Goal: Download file/media

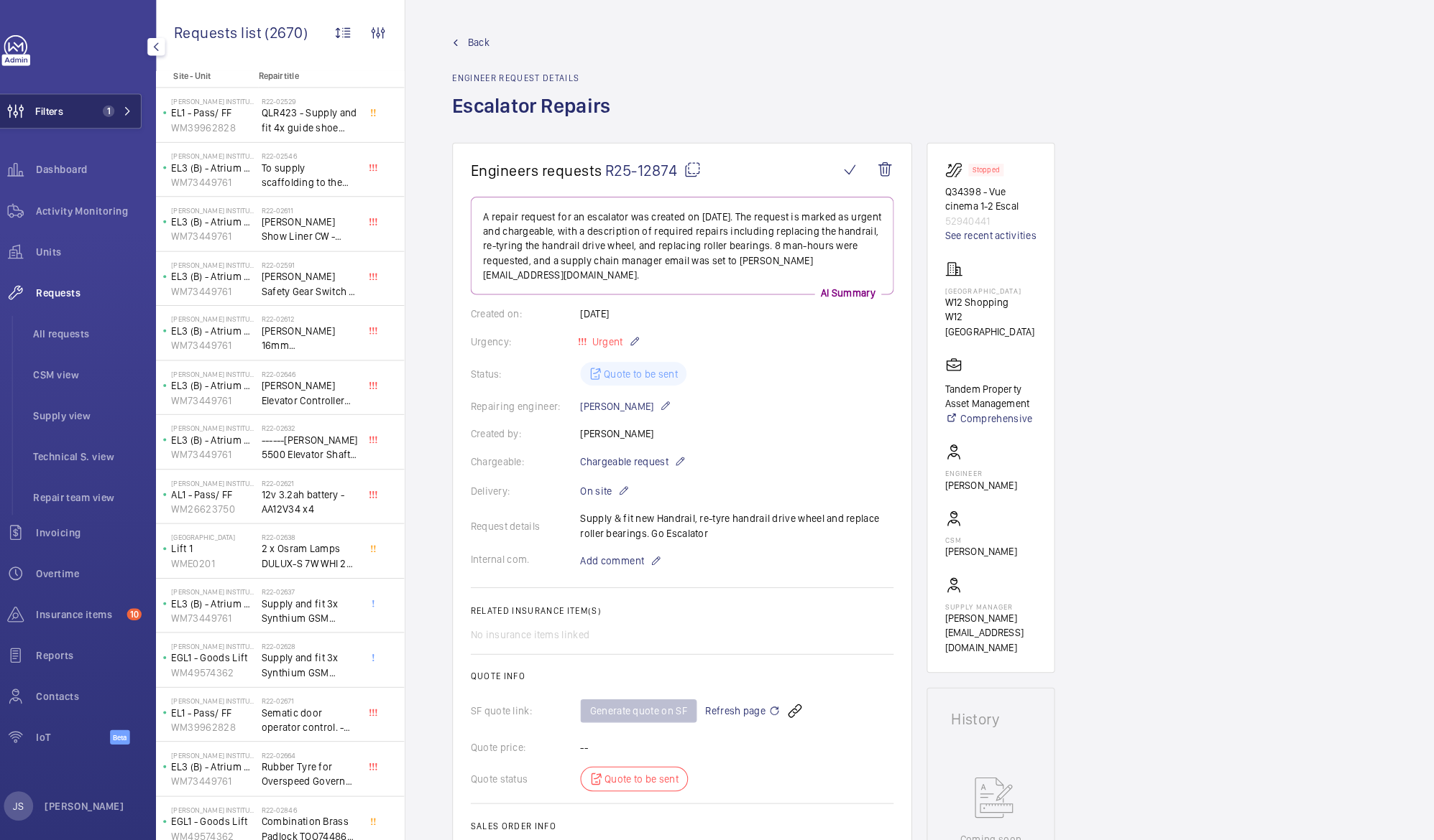
click at [95, 109] on button "Filters 1" at bounding box center [86, 109] width 144 height 35
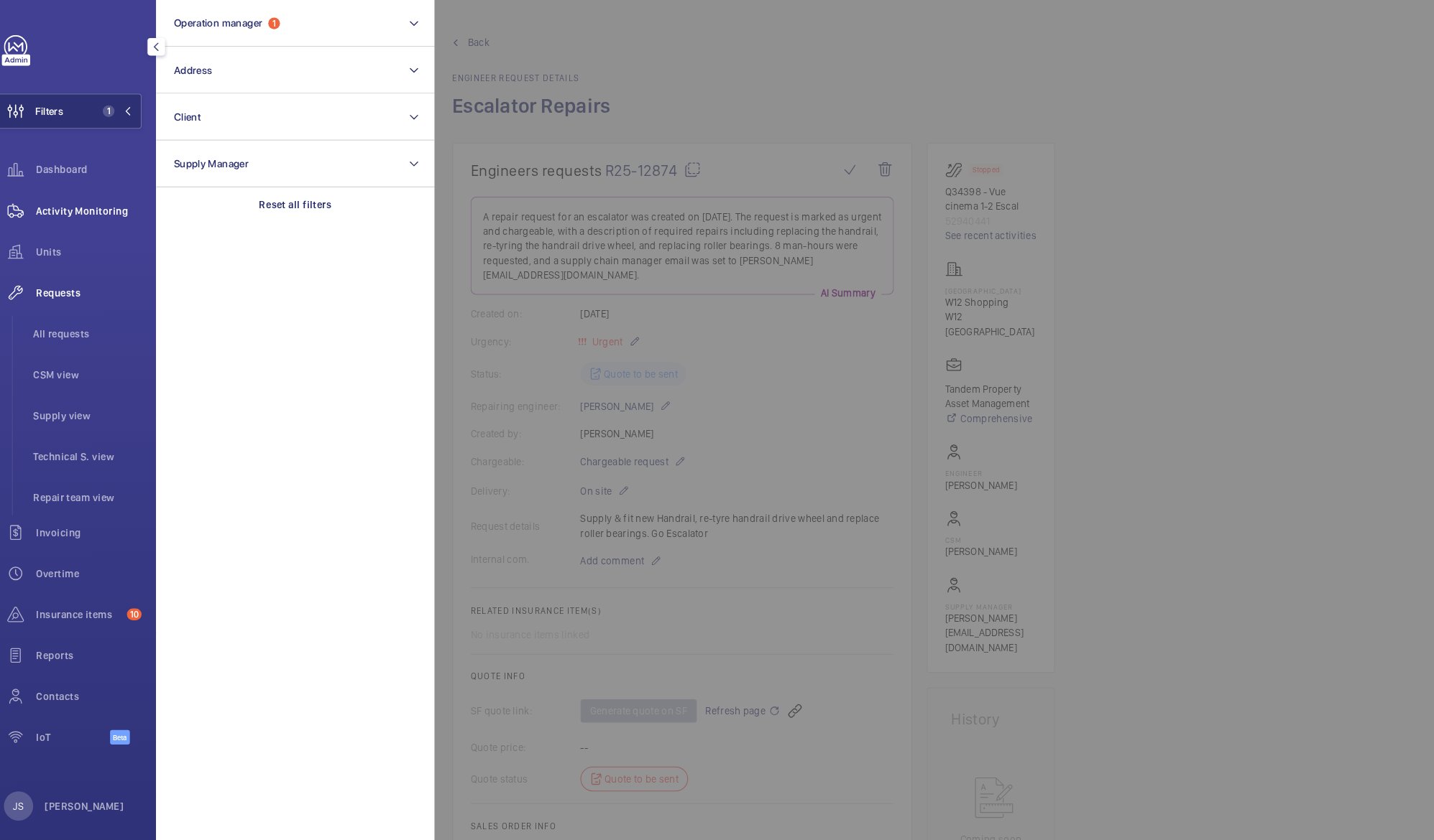
click at [71, 215] on div "Activity Monitoring" at bounding box center [86, 207] width 144 height 35
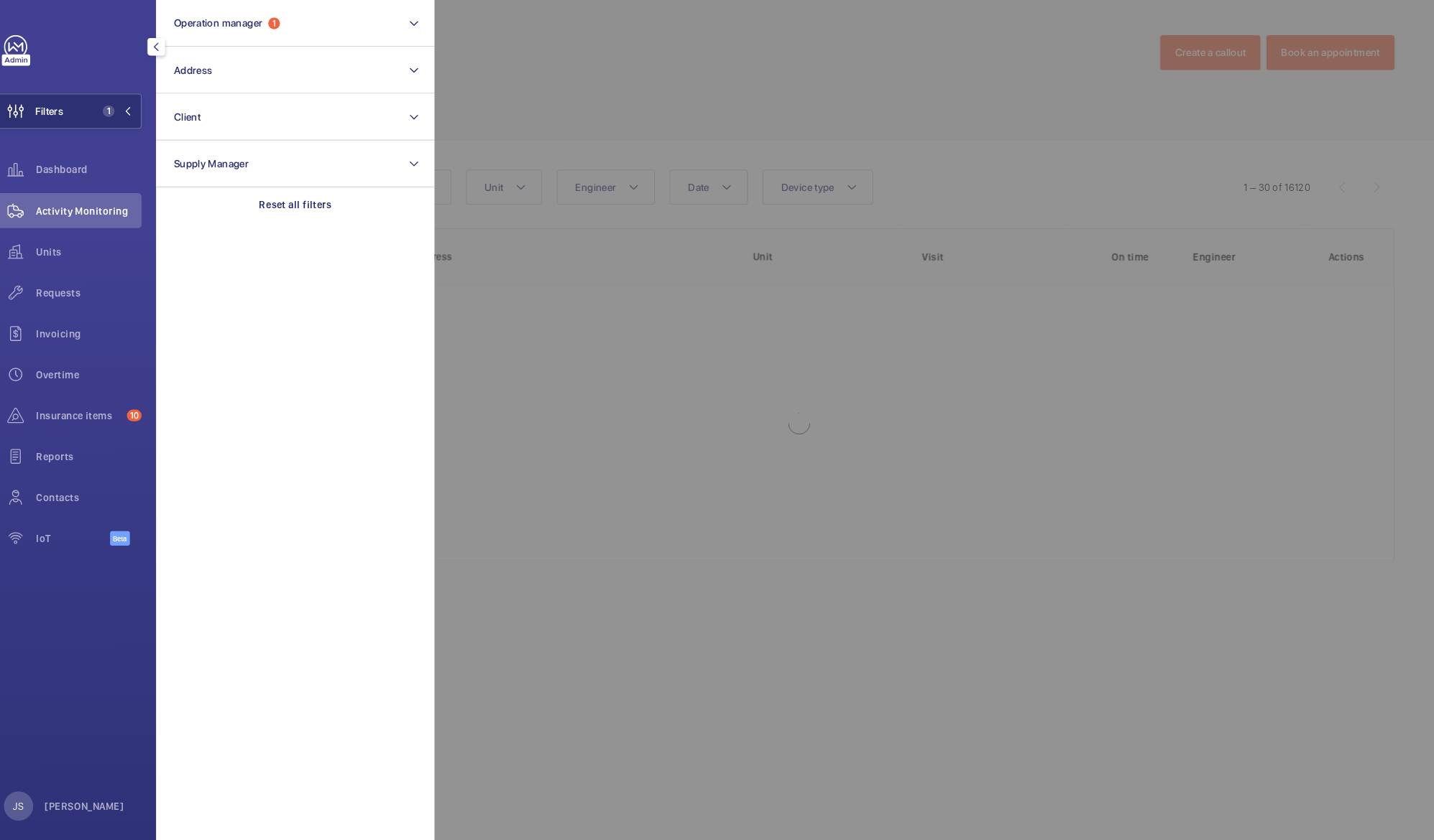
click at [698, 49] on div at bounding box center [1162, 420] width 1434 height 840
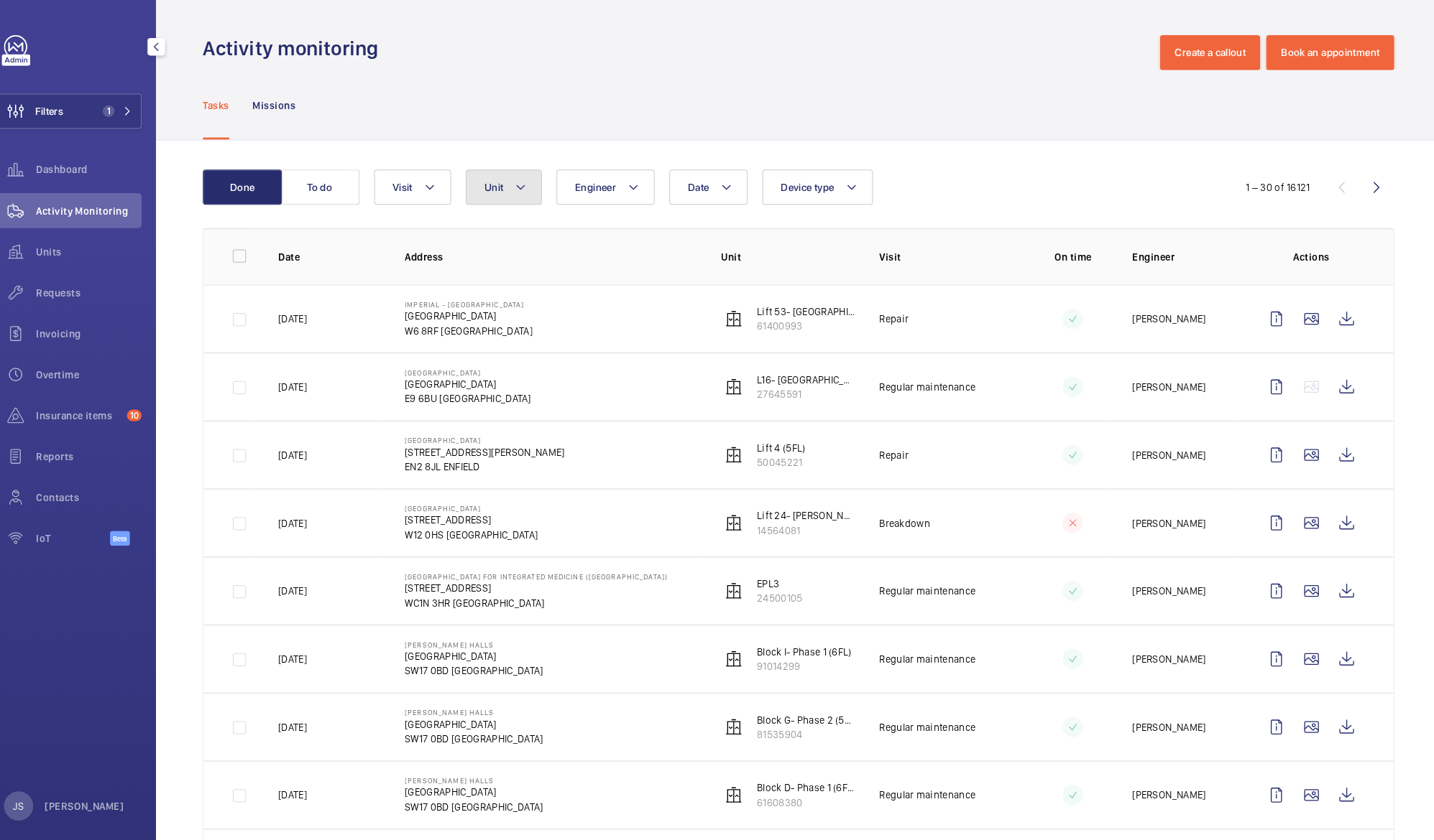
click at [524, 186] on mat-icon at bounding box center [530, 183] width 11 height 17
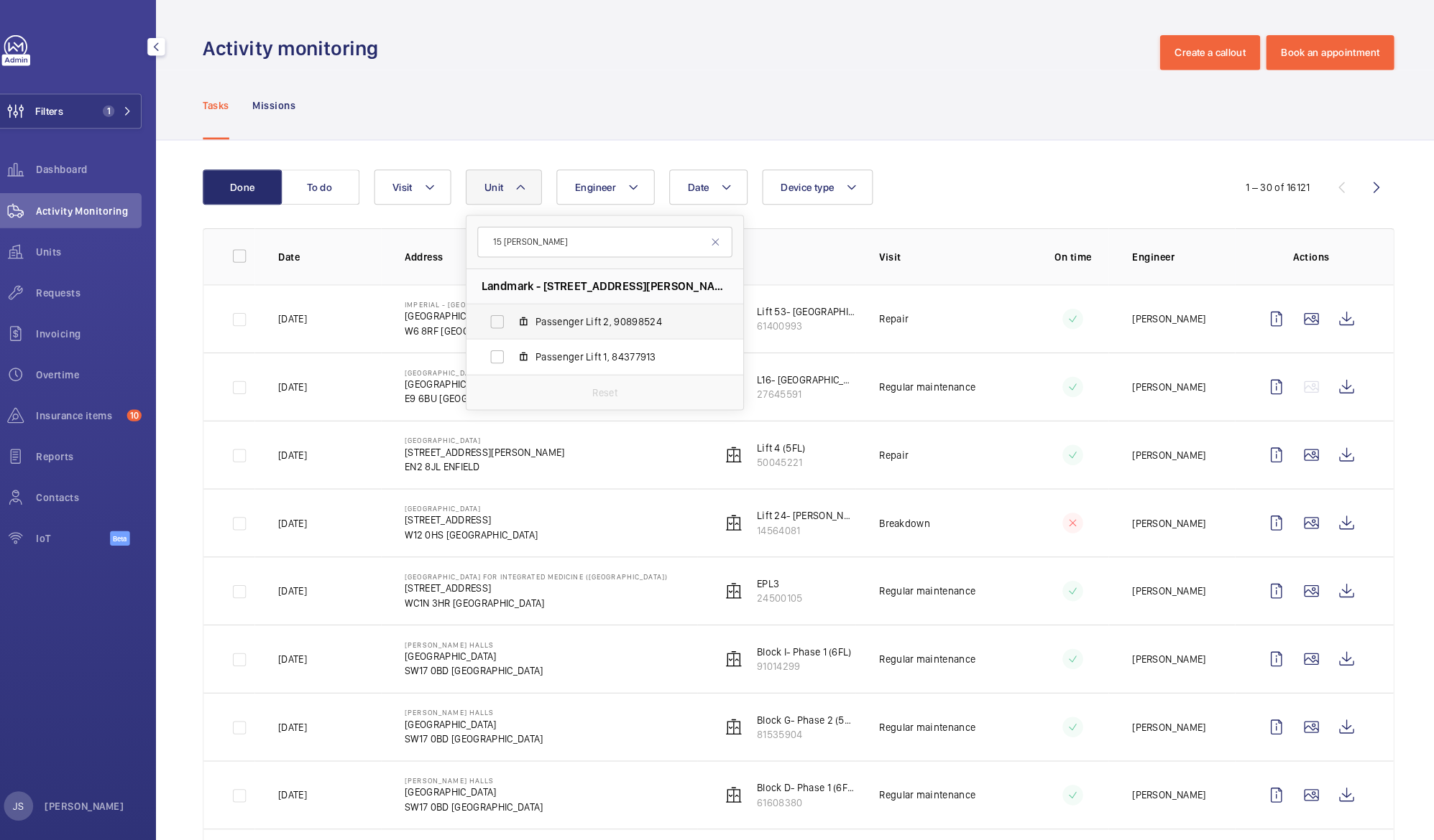
type input "15 [PERSON_NAME]"
click at [549, 309] on span "Passenger Lift 2, 90898524" at bounding box center [627, 316] width 166 height 14
click at [522, 309] on input "Passenger Lift 2, 90898524" at bounding box center [507, 316] width 29 height 29
checkbox input "true"
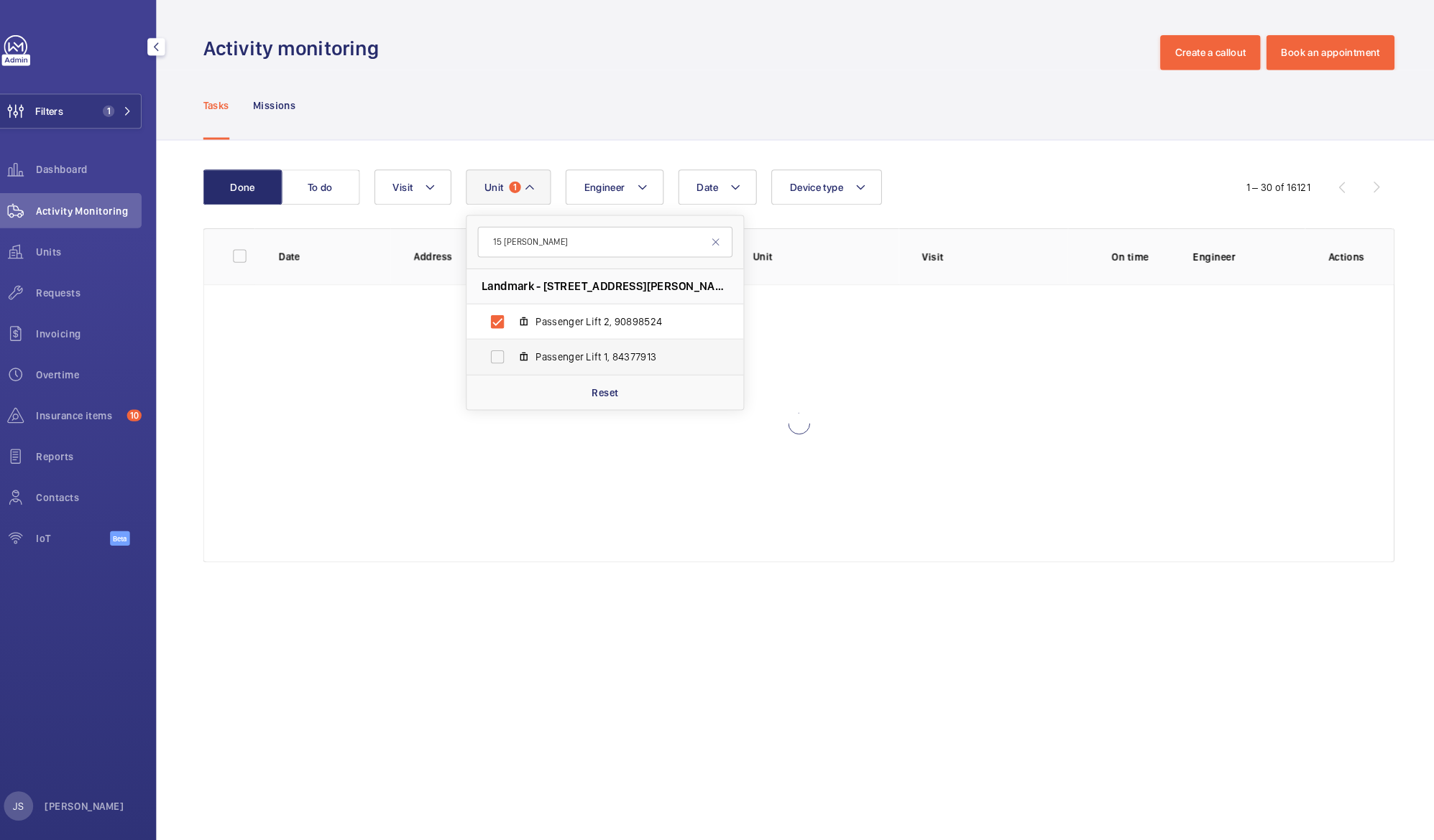
click at [554, 342] on label "Passenger Lift 1, 84377913" at bounding box center [601, 350] width 249 height 35
click at [522, 342] on input "Passenger Lift 1, 84377913" at bounding box center [507, 350] width 29 height 29
checkbox input "true"
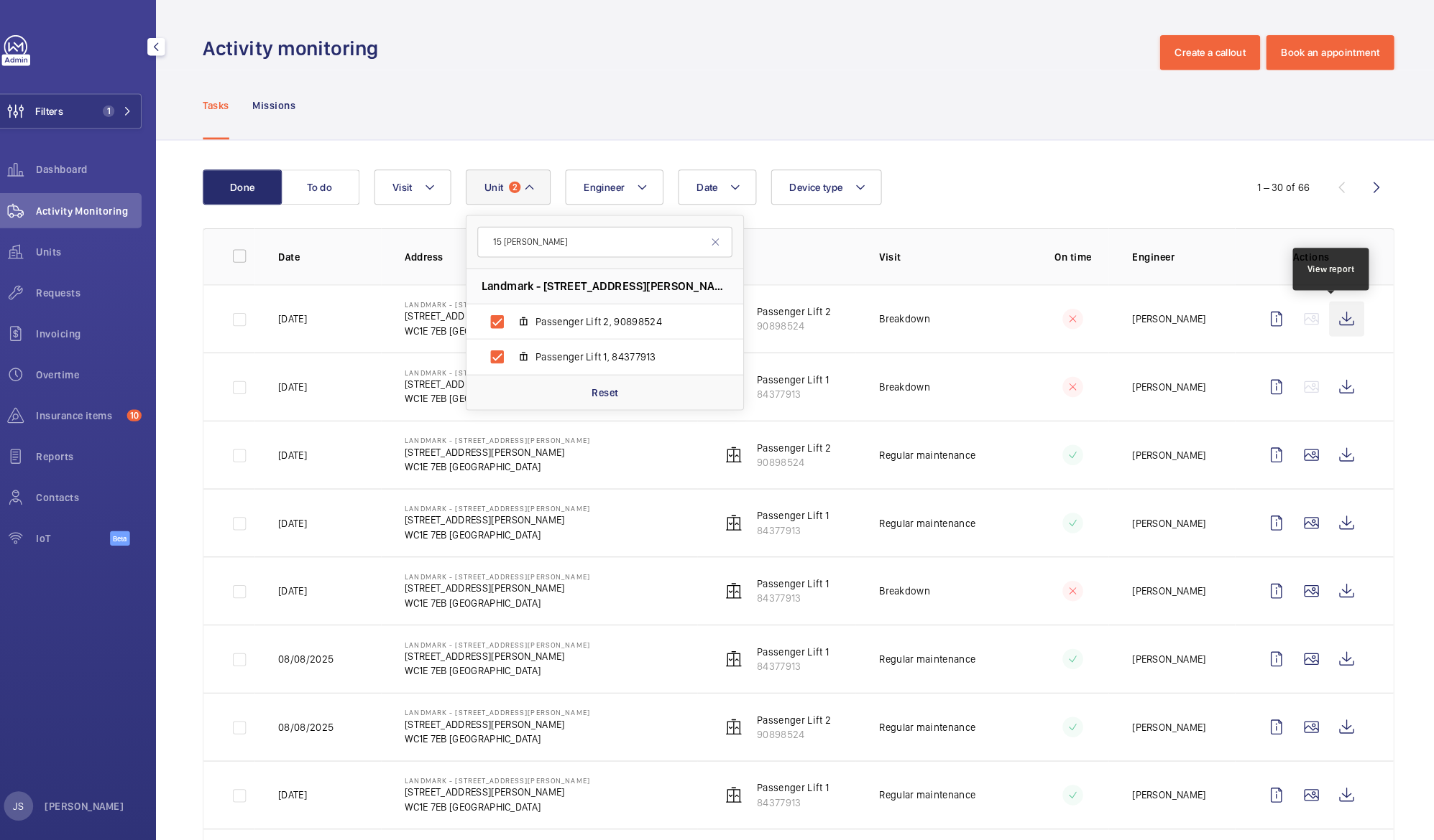
click at [1326, 309] on wm-front-icon-button at bounding box center [1341, 313] width 35 height 35
click at [1327, 587] on wm-front-icon-button at bounding box center [1341, 580] width 35 height 35
click at [618, 113] on div "Tasks Missions" at bounding box center [803, 103] width 1169 height 68
